Goal: Task Accomplishment & Management: Complete application form

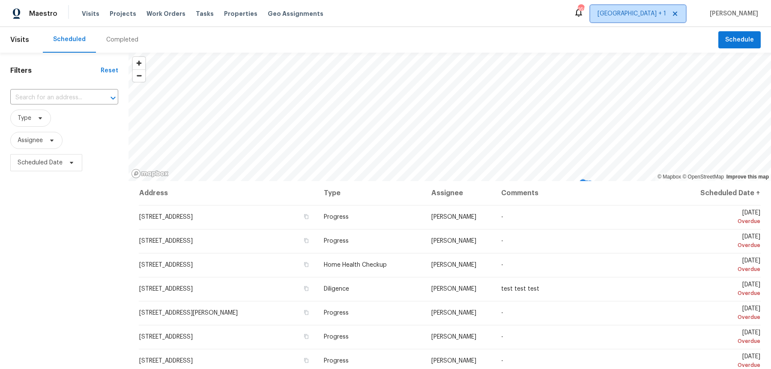
click at [616, 10] on span "[GEOGRAPHIC_DATA] + 1" at bounding box center [632, 13] width 69 height 9
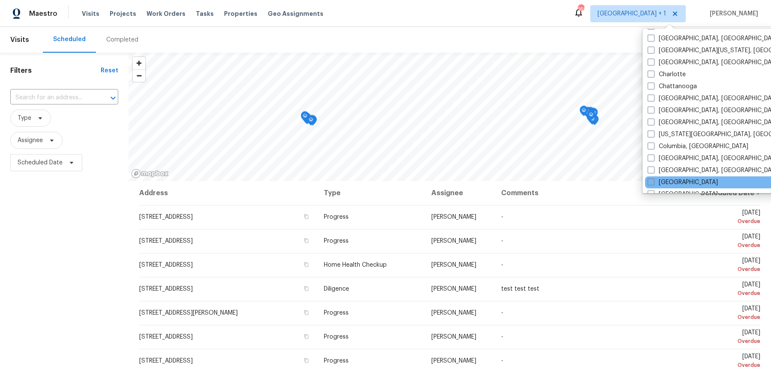
scroll to position [127, 0]
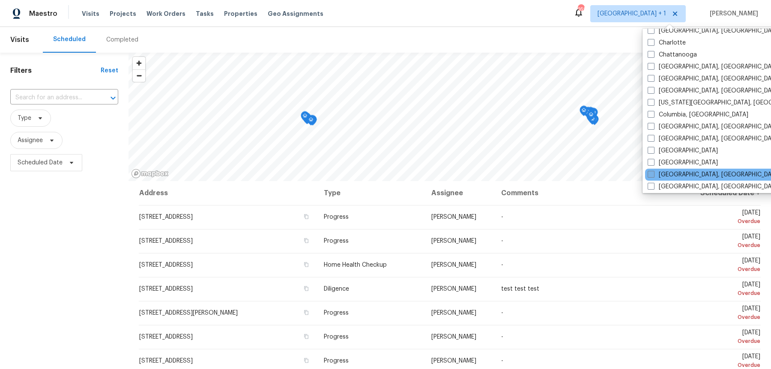
click at [616, 171] on span at bounding box center [651, 174] width 7 height 7
click at [616, 170] on input "[GEOGRAPHIC_DATA], [GEOGRAPHIC_DATA]" at bounding box center [651, 173] width 6 height 6
checkbox input "true"
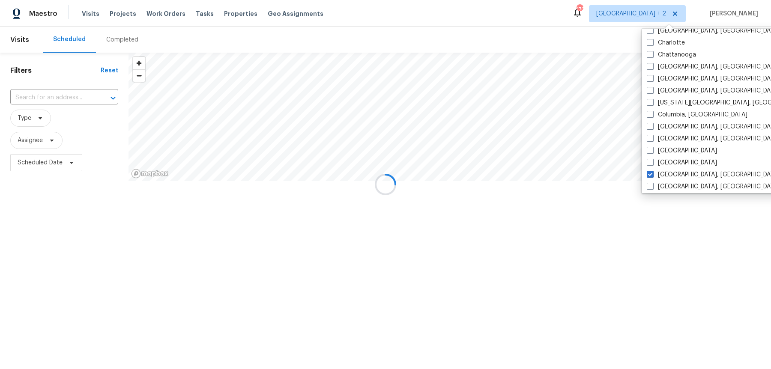
click at [67, 97] on div at bounding box center [385, 184] width 771 height 369
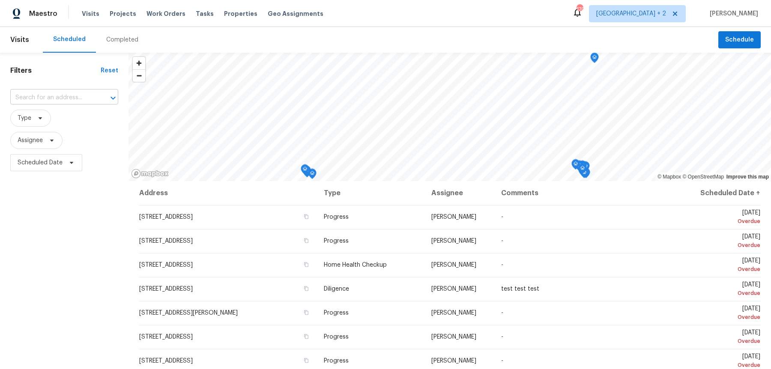
click at [62, 97] on input "text" at bounding box center [52, 97] width 84 height 13
paste input "[STREET_ADDRESS]"
type input "[STREET_ADDRESS]"
click at [64, 117] on li "[STREET_ADDRESS]" at bounding box center [63, 114] width 109 height 14
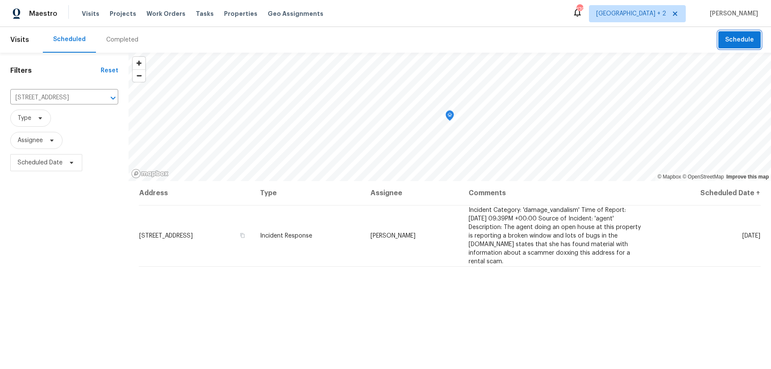
click at [616, 46] on button "Schedule" at bounding box center [739, 40] width 42 height 18
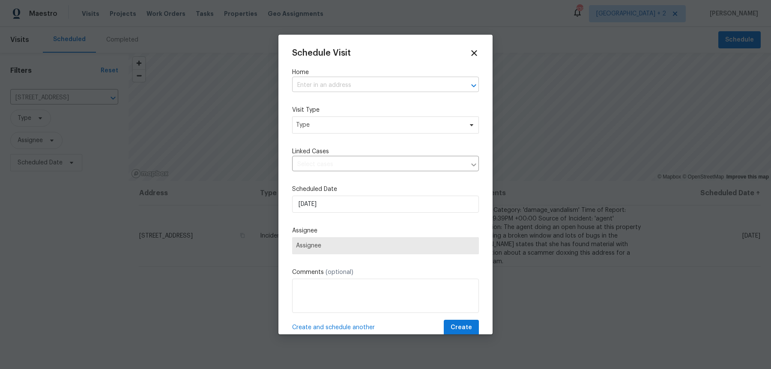
click at [395, 81] on input "text" at bounding box center [373, 85] width 163 height 13
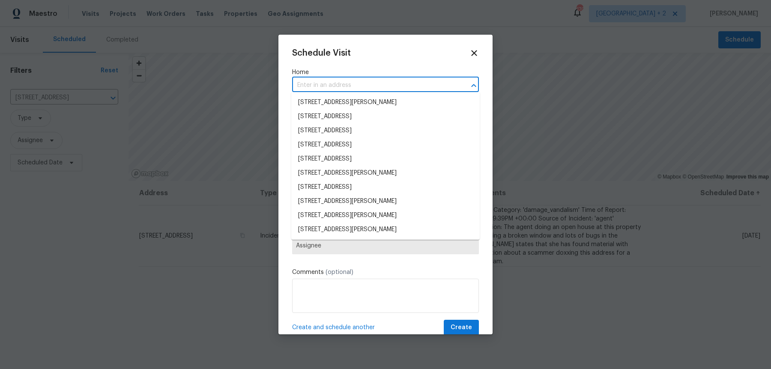
paste input "[STREET_ADDRESS]"
type input "[STREET_ADDRESS]"
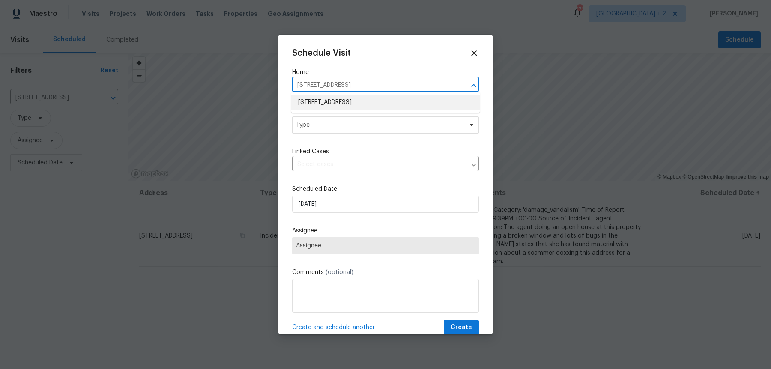
click at [365, 99] on li "[STREET_ADDRESS]" at bounding box center [385, 103] width 188 height 14
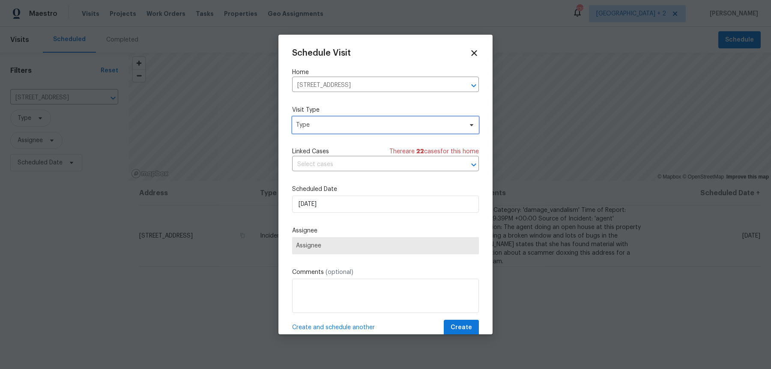
click at [336, 117] on span "Type" at bounding box center [385, 125] width 187 height 17
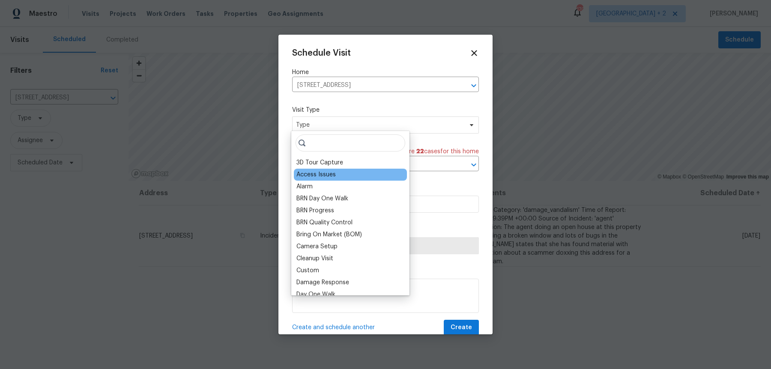
click at [326, 173] on div "Access Issues" at bounding box center [315, 174] width 39 height 9
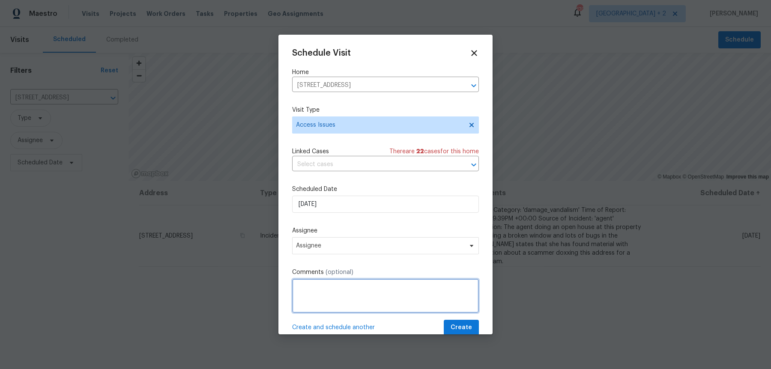
click at [354, 284] on textarea at bounding box center [385, 296] width 187 height 34
paste textarea "Securitas was dispatched and reported:Couldn't get inside home because of no lo…"
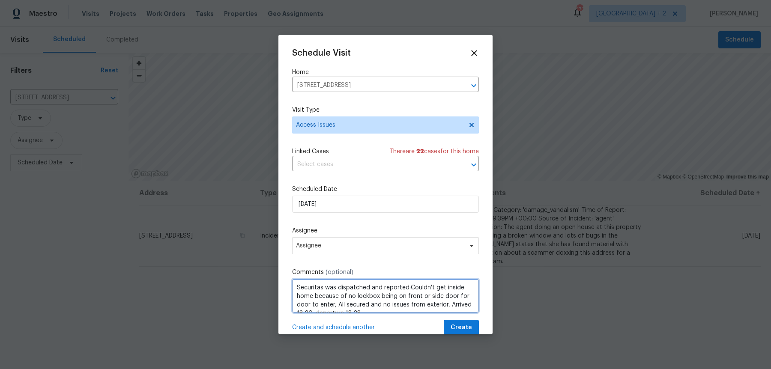
scroll to position [12, 0]
type textarea "Securitas was dispatched and reported:Couldn't get inside home because of no lo…"
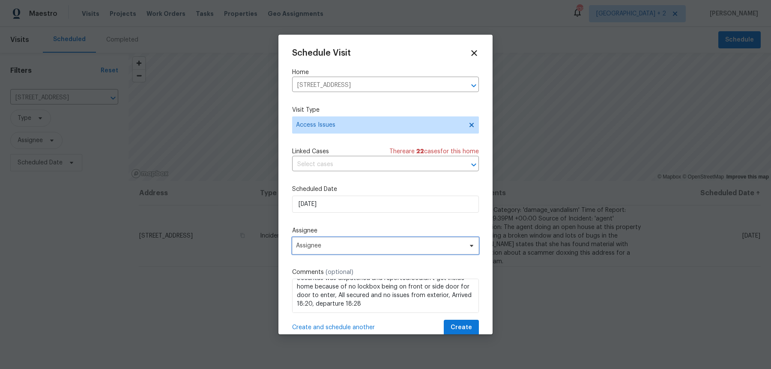
click at [336, 244] on span "Assignee" at bounding box center [385, 245] width 187 height 17
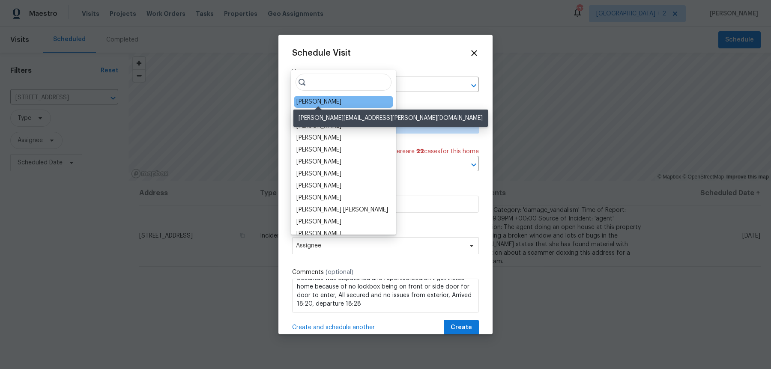
click at [319, 99] on div "[PERSON_NAME]" at bounding box center [318, 102] width 45 height 9
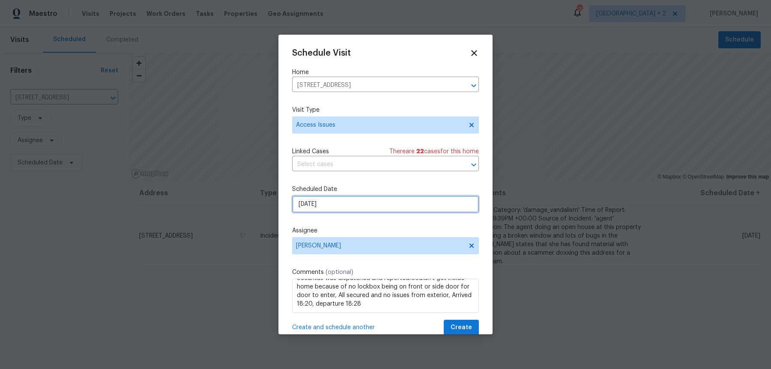
click at [332, 207] on input "[DATE]" at bounding box center [385, 204] width 187 height 17
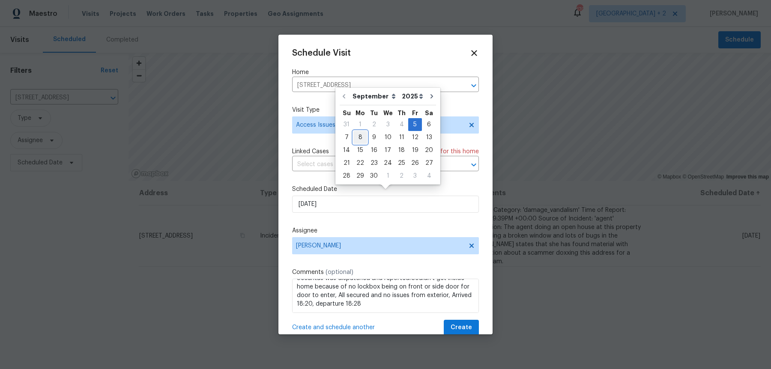
click at [359, 136] on div "8" at bounding box center [360, 138] width 14 height 12
type input "[DATE]"
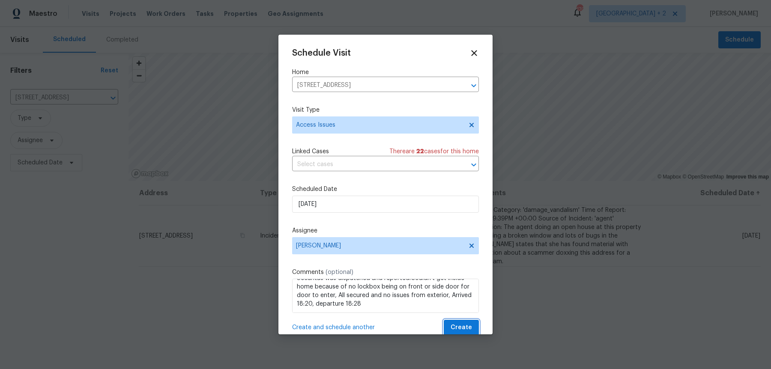
click at [466, 295] on span "Create" at bounding box center [461, 328] width 21 height 11
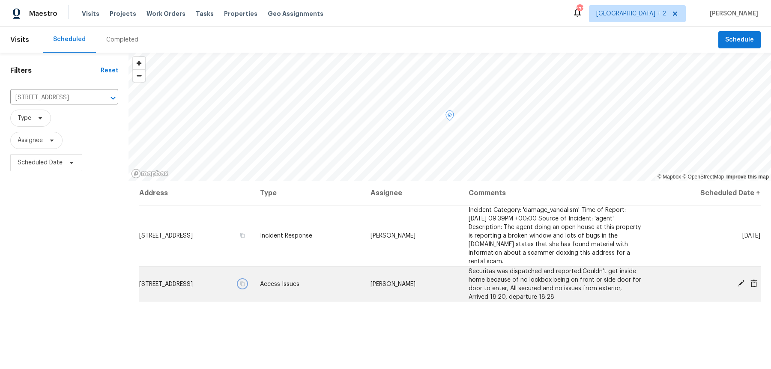
click at [246, 280] on button "button" at bounding box center [243, 284] width 8 height 8
click at [363, 278] on td "Access Issues" at bounding box center [308, 284] width 110 height 36
